Goal: Answer question/provide support: Share knowledge or assist other users

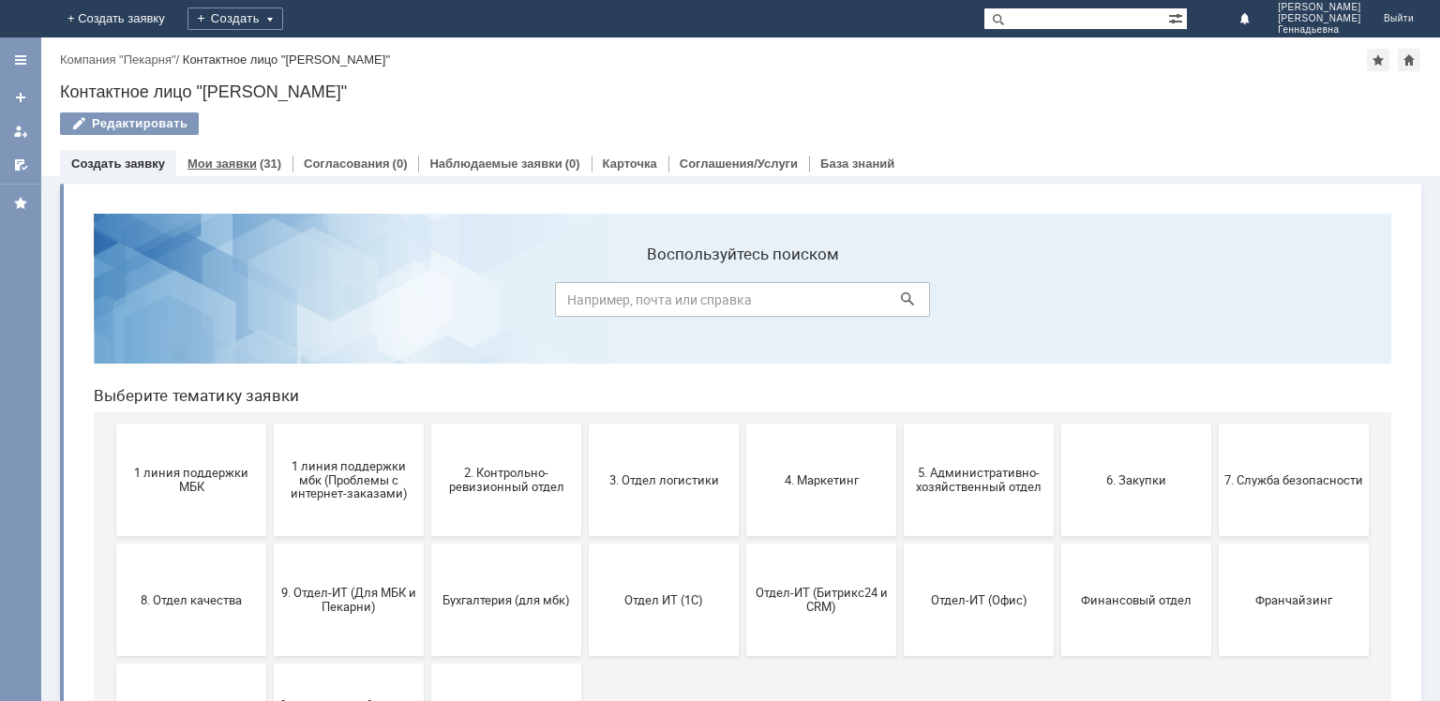
click at [260, 165] on div "(31)" at bounding box center [271, 164] width 22 height 14
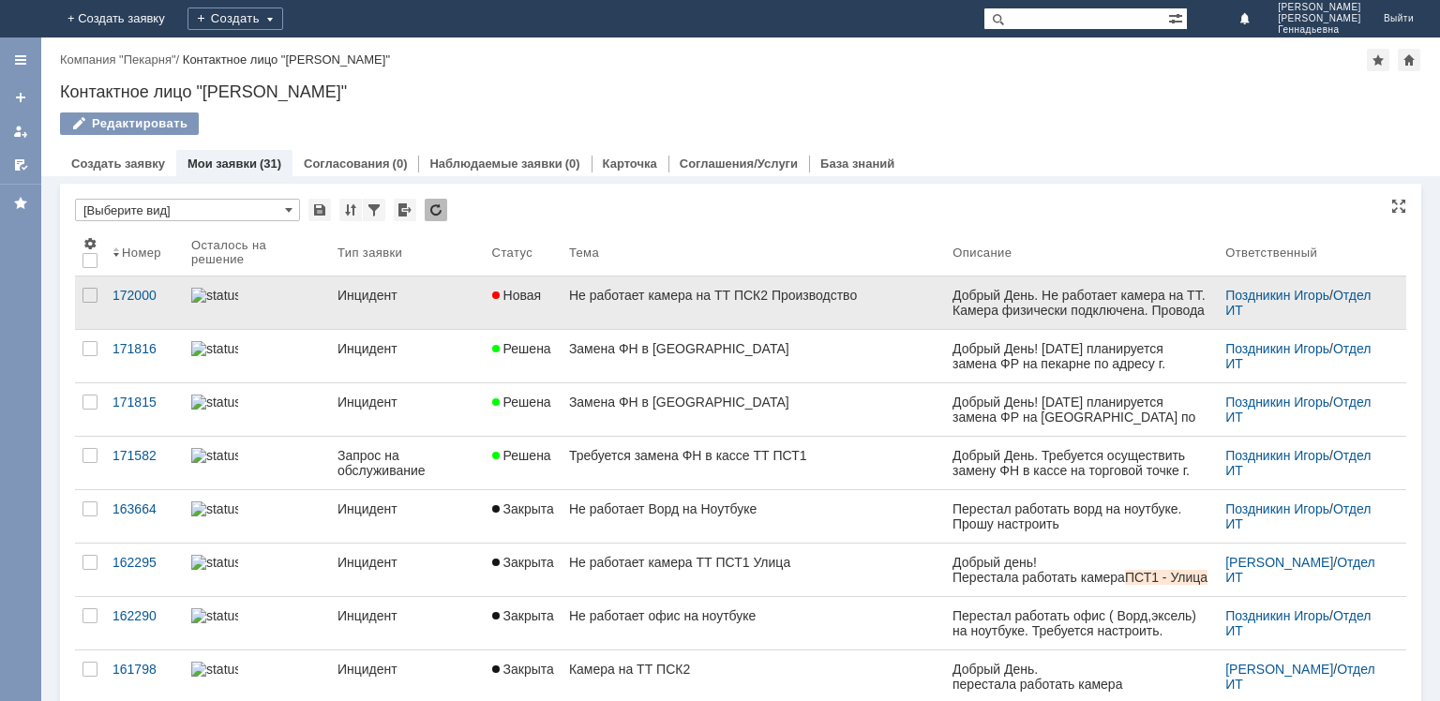
click at [872, 296] on div "Не работает камера на ТТ ПСК2 Производство" at bounding box center [753, 295] width 369 height 15
